Goal: Information Seeking & Learning: Learn about a topic

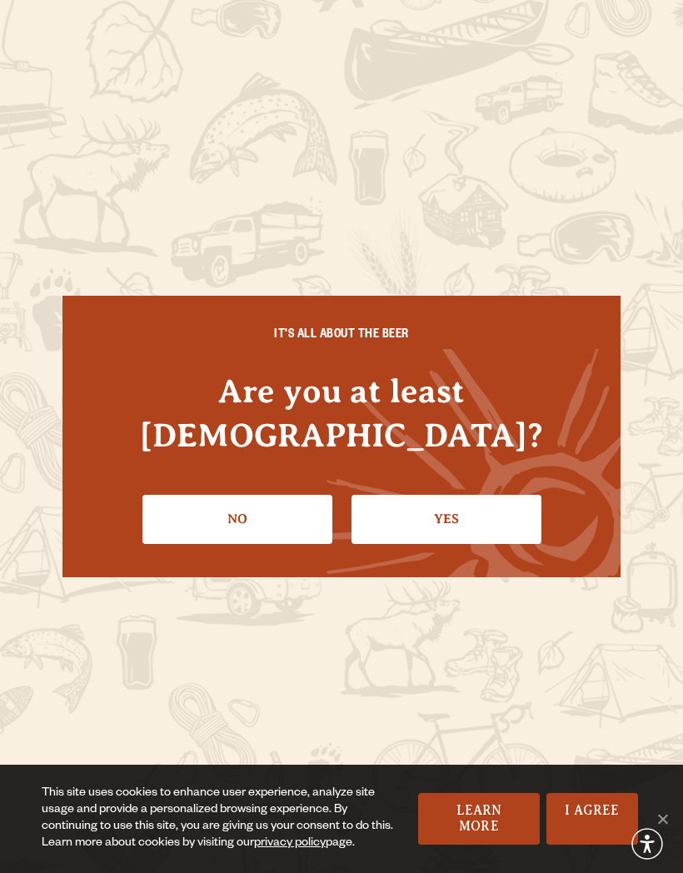
click at [454, 496] on link "Yes" at bounding box center [447, 519] width 190 height 48
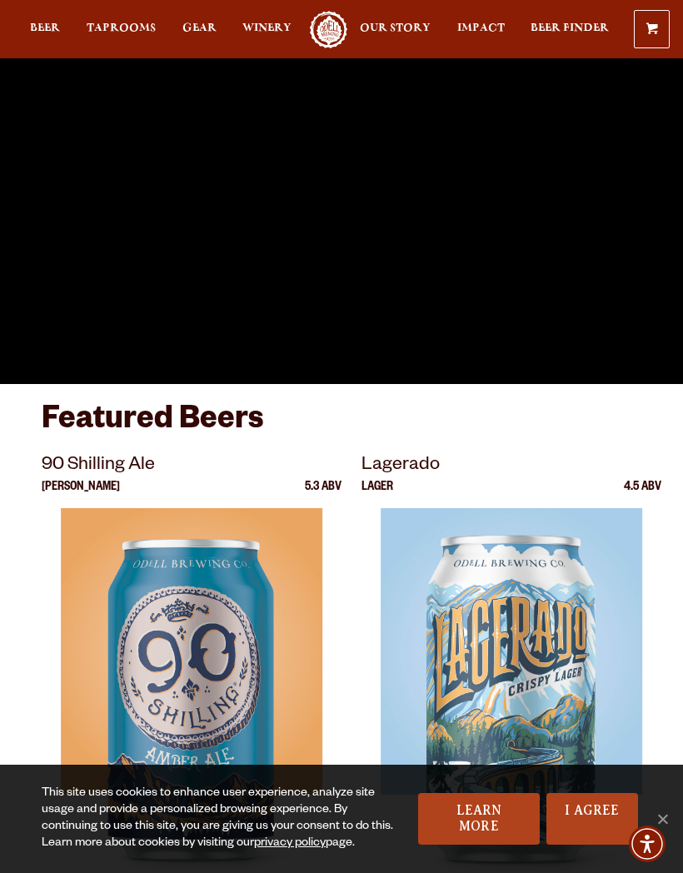
click at [125, 31] on span "Taprooms" at bounding box center [121, 28] width 69 height 13
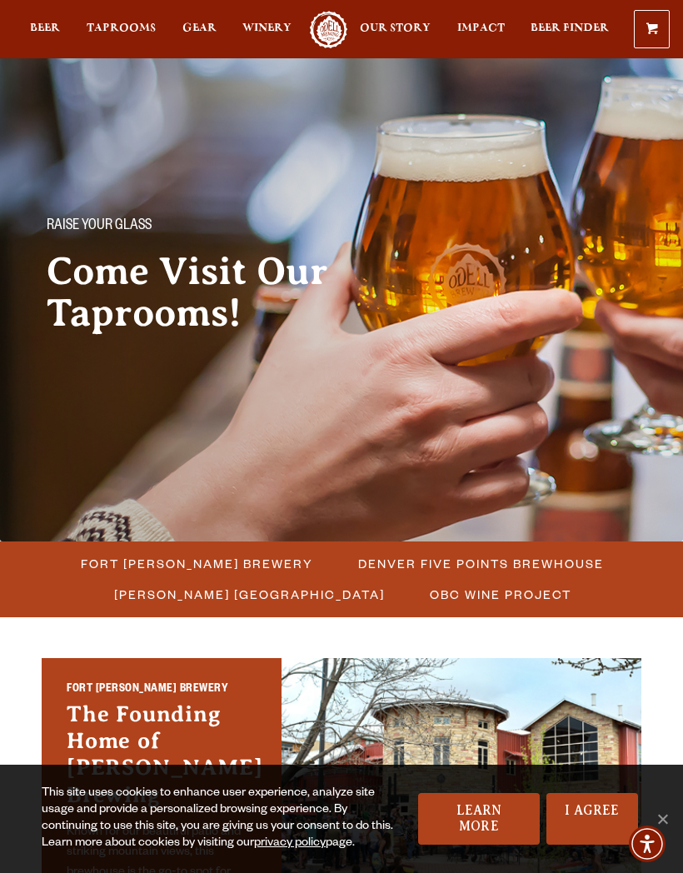
click at [149, 567] on span "Fort [PERSON_NAME] Brewery" at bounding box center [197, 563] width 232 height 24
click at [596, 810] on link "I Agree" at bounding box center [592, 819] width 92 height 52
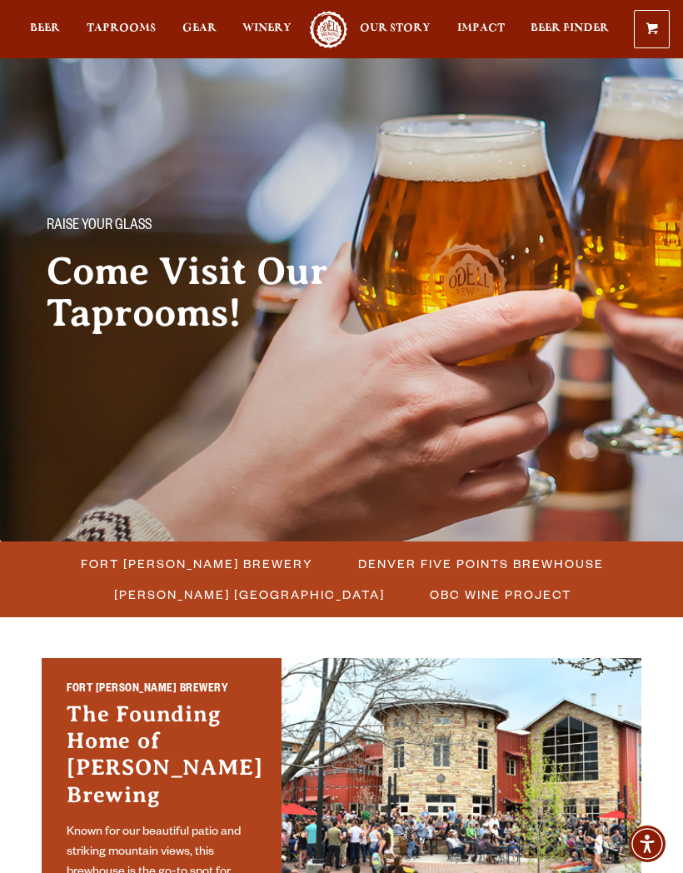
click at [217, 561] on span "Fort Collins Brewery" at bounding box center [197, 563] width 232 height 24
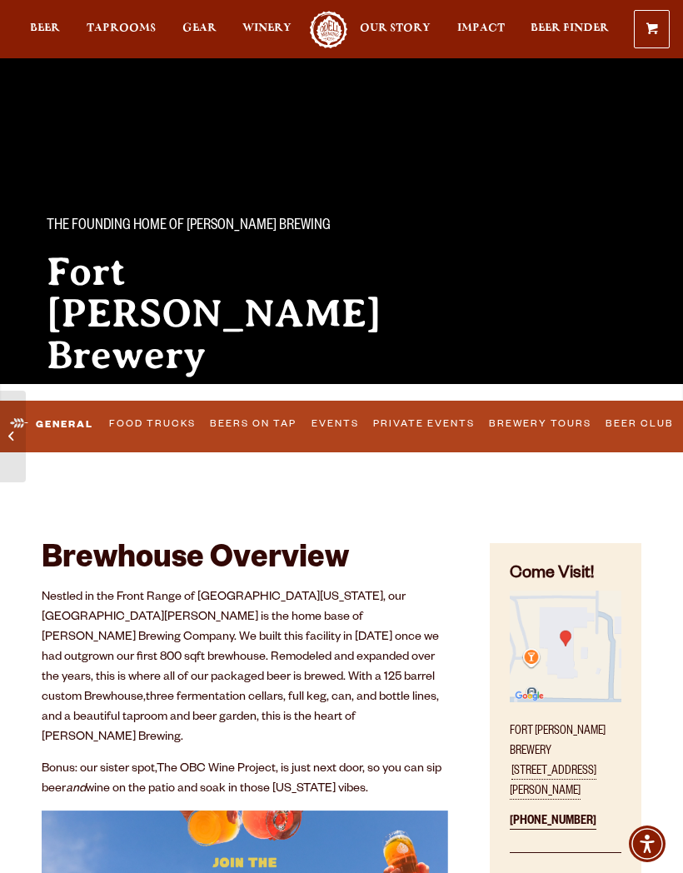
click at [634, 425] on link "Beer Club" at bounding box center [640, 424] width 79 height 35
click at [118, 423] on link "Food Trucks" at bounding box center [123, 424] width 97 height 35
click at [159, 418] on link "Food Trucks" at bounding box center [137, 424] width 127 height 39
click at [147, 422] on link "Food Trucks" at bounding box center [137, 424] width 127 height 39
click at [158, 426] on link "Food Trucks" at bounding box center [137, 424] width 127 height 39
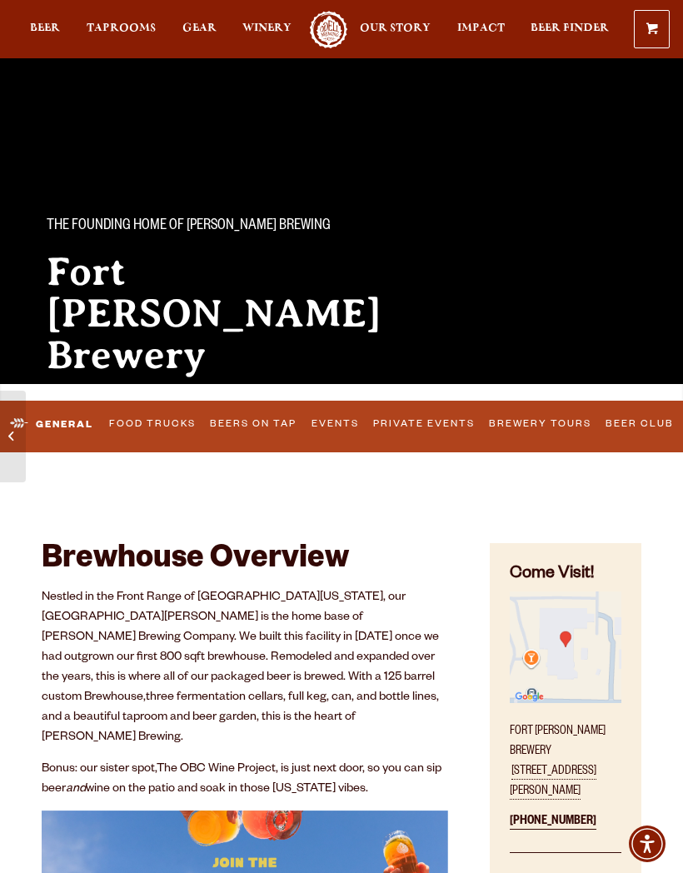
click at [165, 419] on link "Food Trucks" at bounding box center [152, 424] width 97 height 35
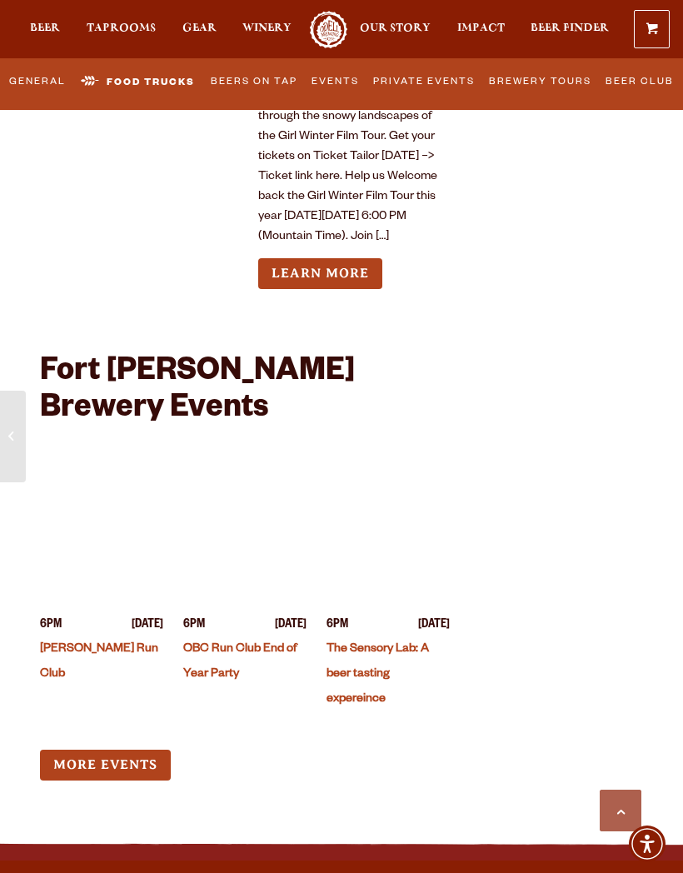
scroll to position [7725, 0]
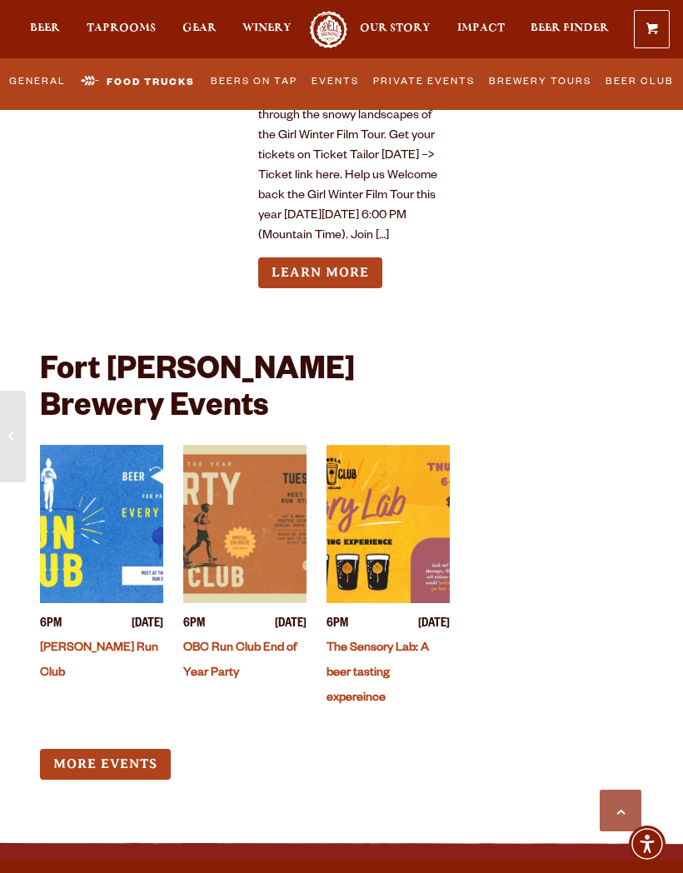
click at [120, 749] on link "More Events" at bounding box center [105, 764] width 131 height 31
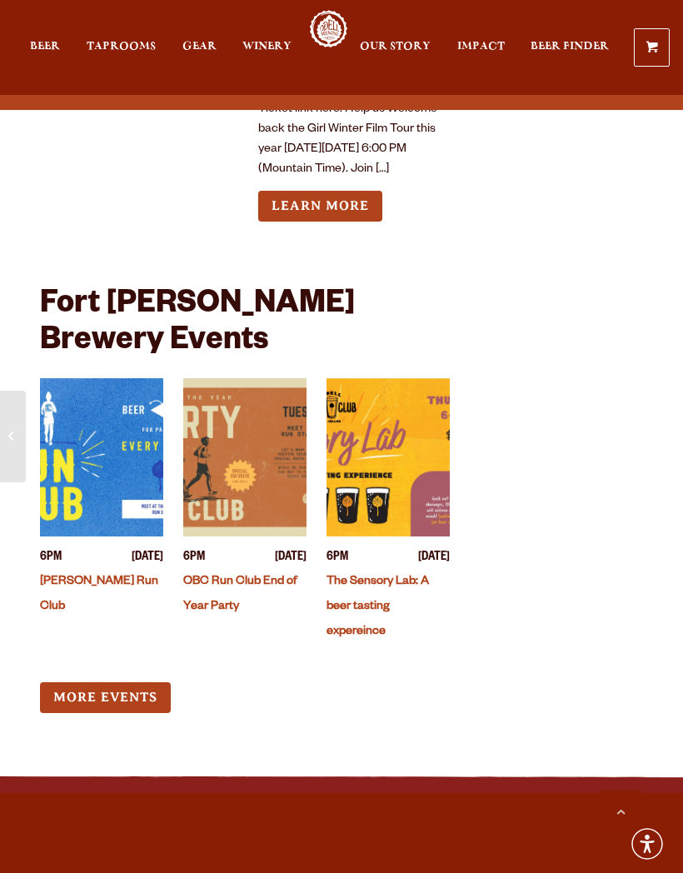
click at [361, 191] on link "Learn More" at bounding box center [320, 206] width 124 height 31
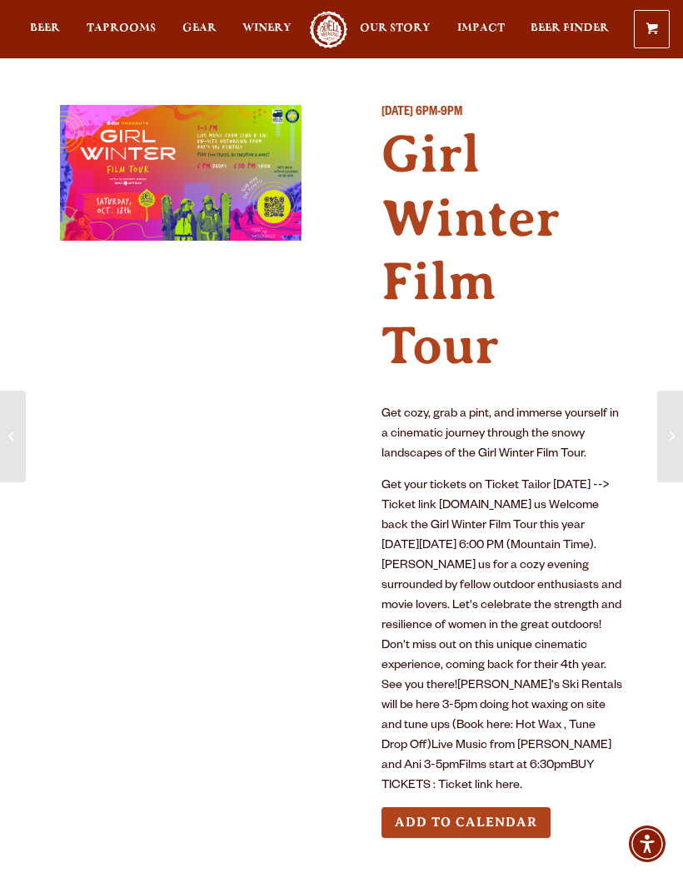
click at [119, 35] on span "Taprooms" at bounding box center [121, 28] width 69 height 13
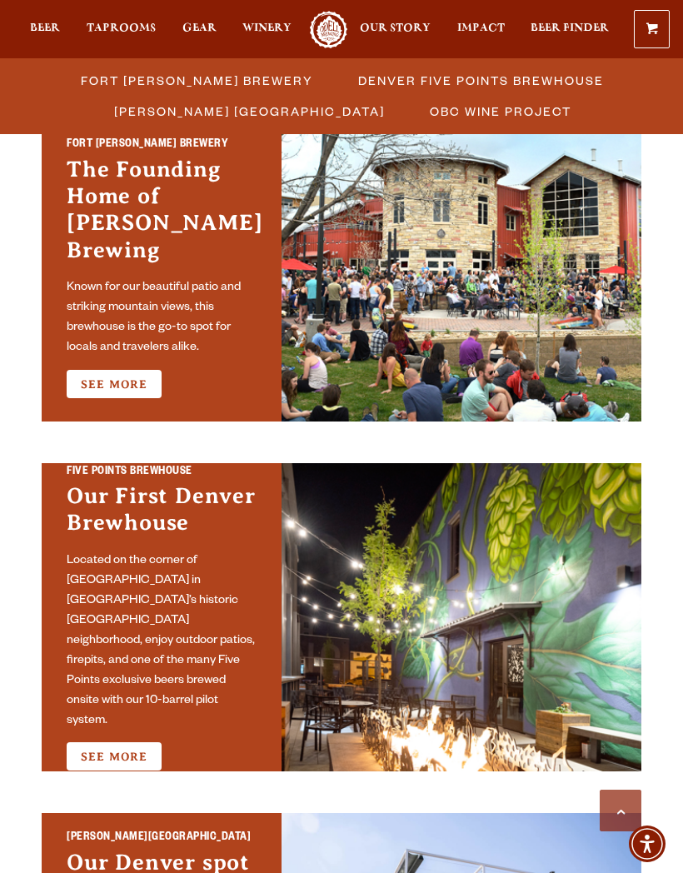
scroll to position [547, 0]
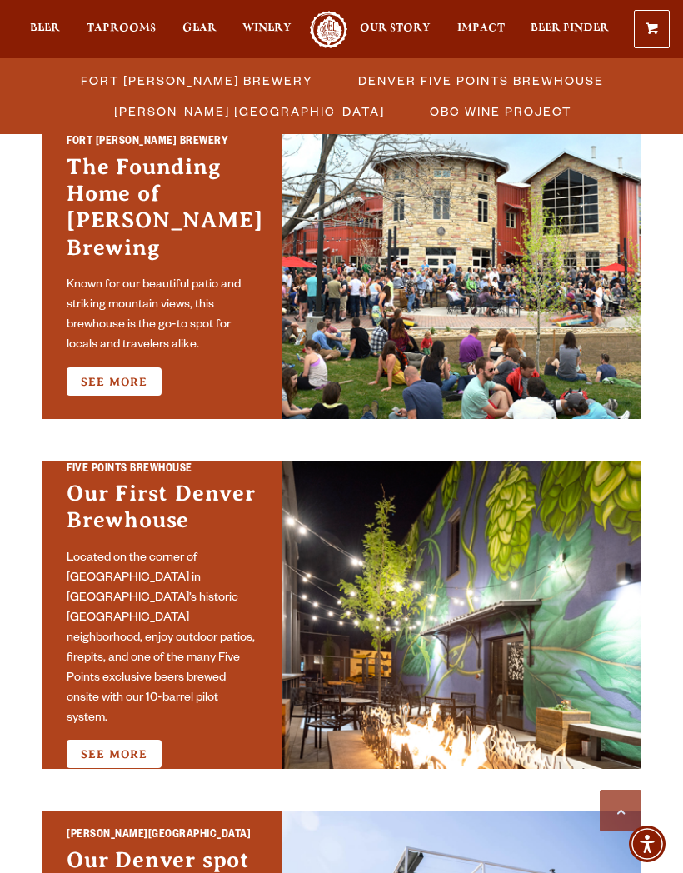
click at [135, 367] on link "See More" at bounding box center [114, 381] width 95 height 28
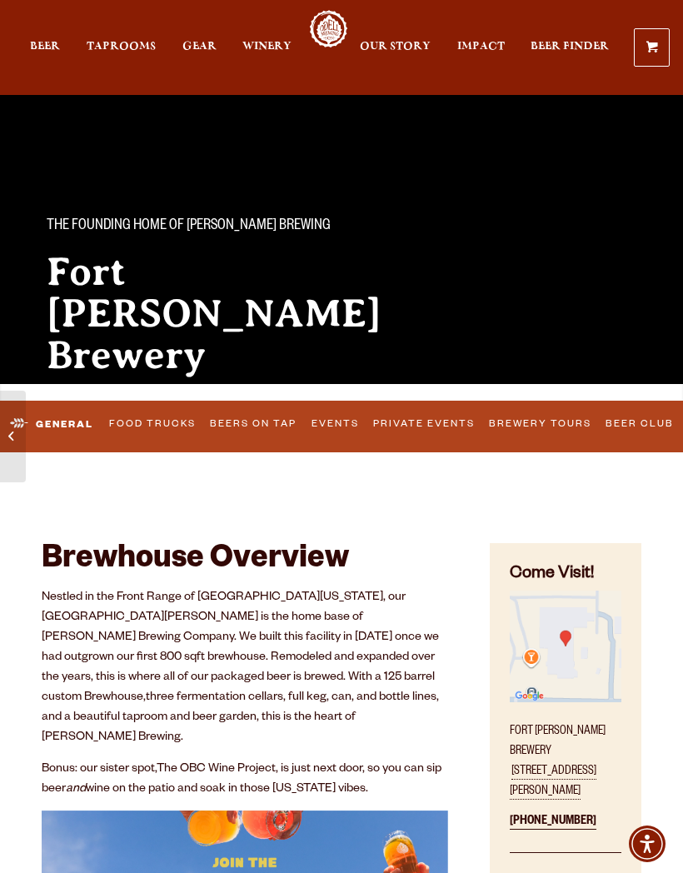
click at [179, 414] on link "Food Trucks" at bounding box center [152, 424] width 97 height 35
click at [270, 425] on link "Beers on Tap" at bounding box center [254, 424] width 97 height 35
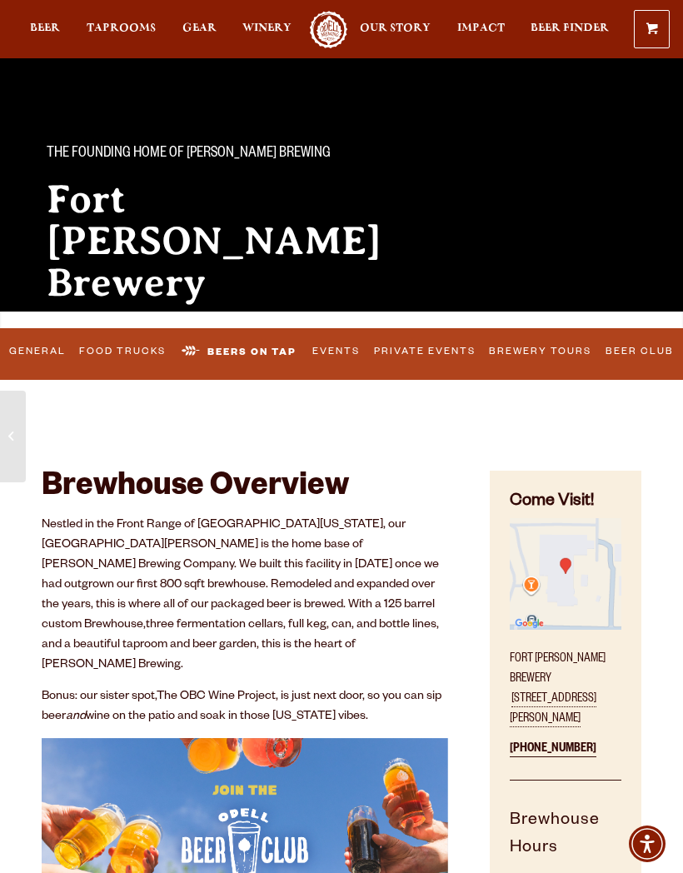
scroll to position [76, 0]
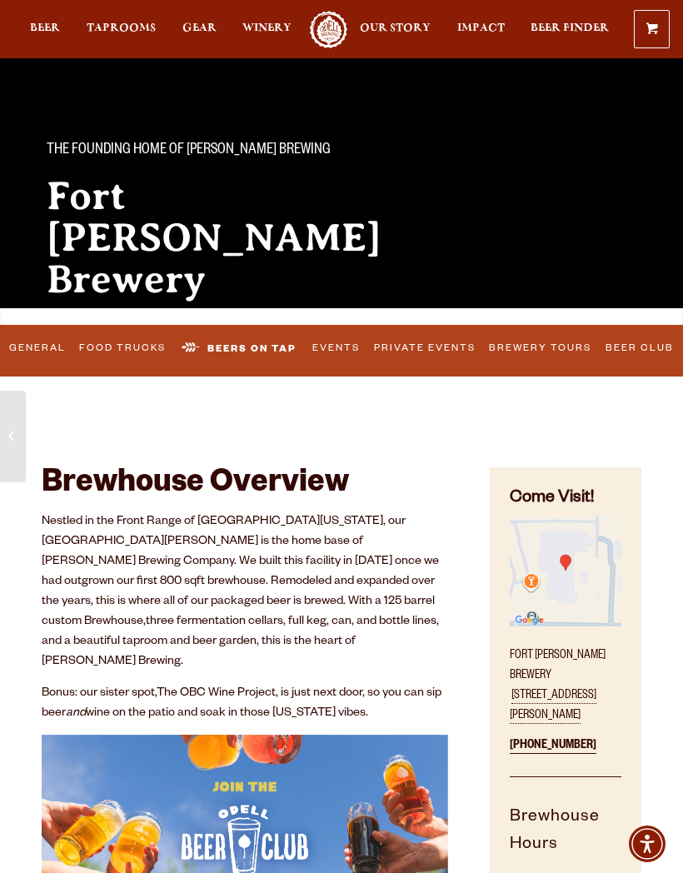
click at [333, 346] on link "Events" at bounding box center [336, 349] width 58 height 35
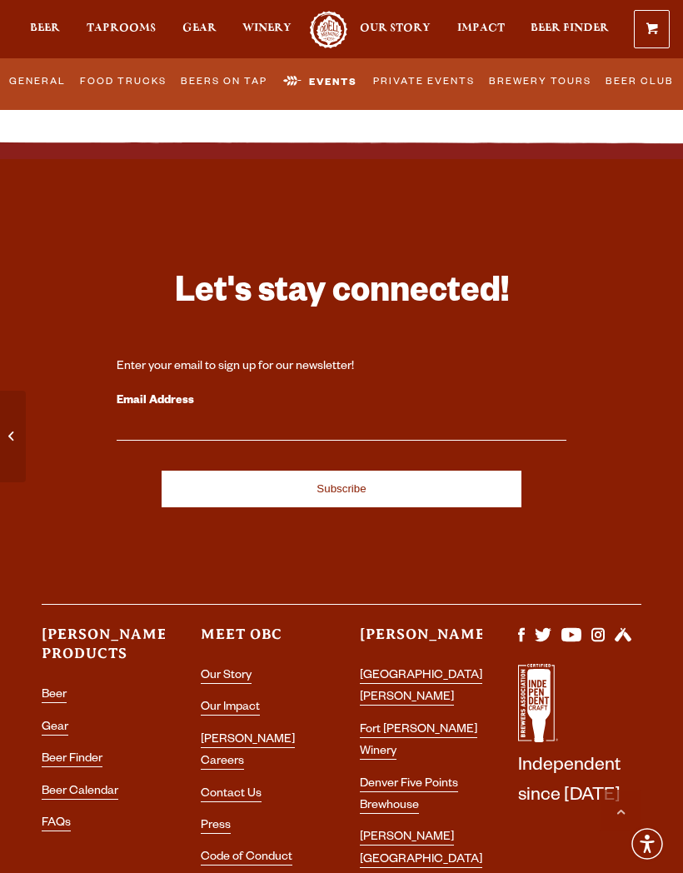
scroll to position [8422, 0]
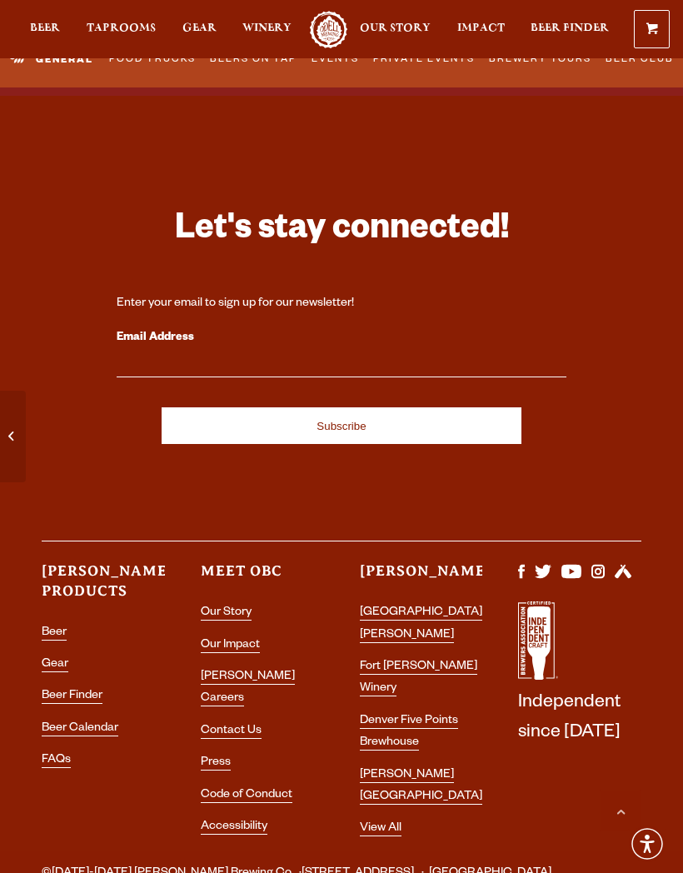
scroll to position [8489, 0]
